Goal: Find specific page/section: Find specific page/section

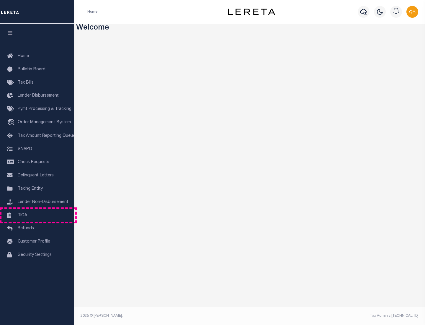
click at [37, 215] on link "TIQA" at bounding box center [37, 215] width 74 height 13
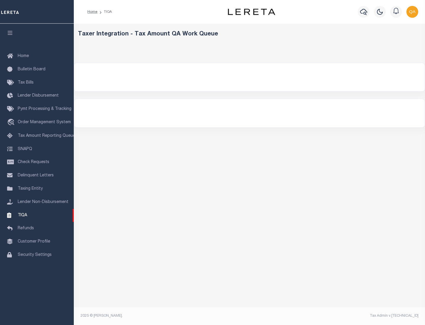
select select "200"
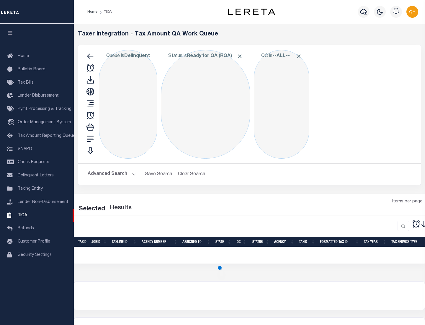
select select "200"
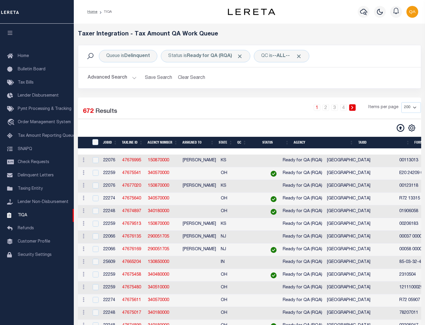
click at [242, 56] on span "Click to Remove" at bounding box center [240, 56] width 6 height 6
